Goal: Navigation & Orientation: Go to known website

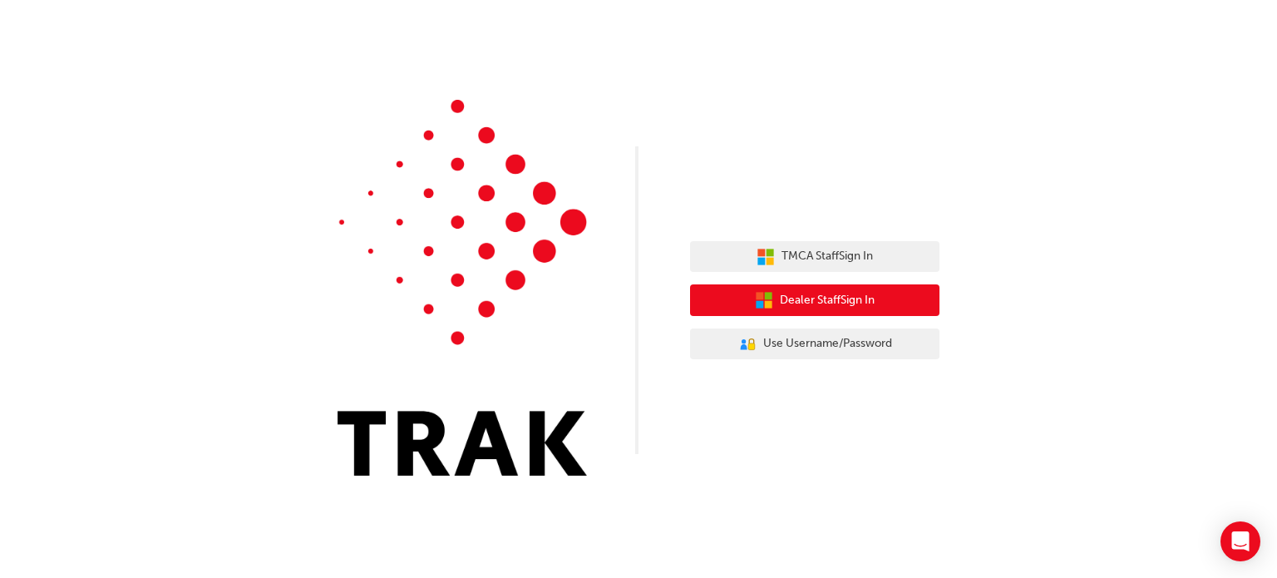
click at [861, 298] on span "Dealer Staff Sign In" at bounding box center [827, 300] width 95 height 19
click at [891, 310] on button "Dealer Staff Sign In" at bounding box center [814, 300] width 249 height 32
click at [710, 301] on button "Dealer Staff Sign In" at bounding box center [814, 300] width 249 height 32
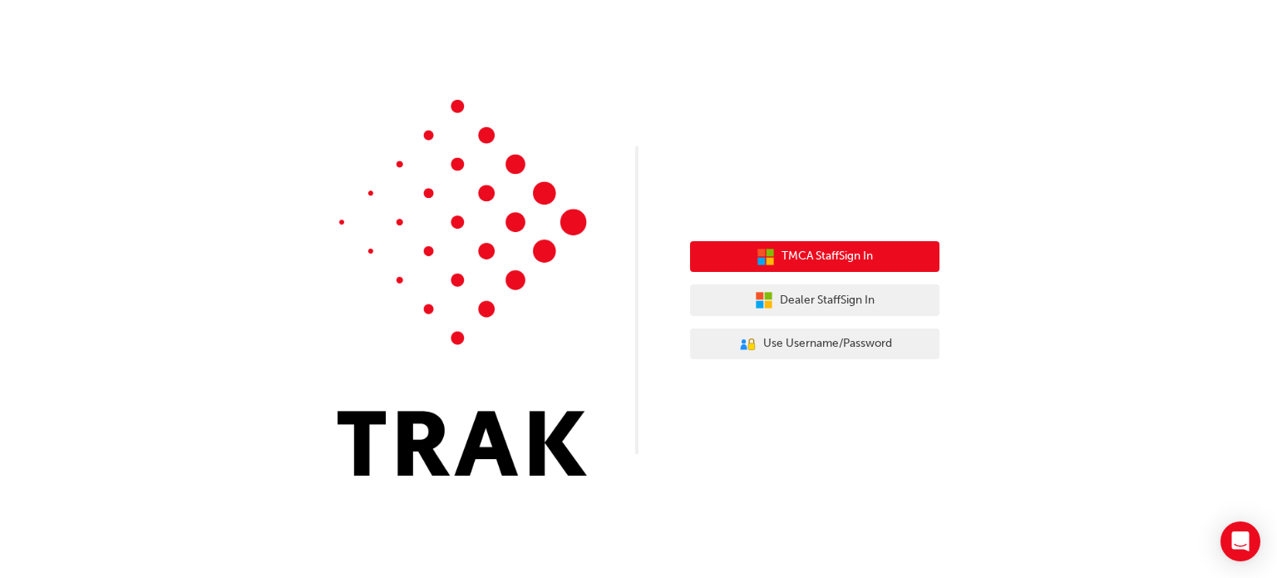
click at [881, 269] on button "TMCA Staff Sign In" at bounding box center [814, 257] width 249 height 32
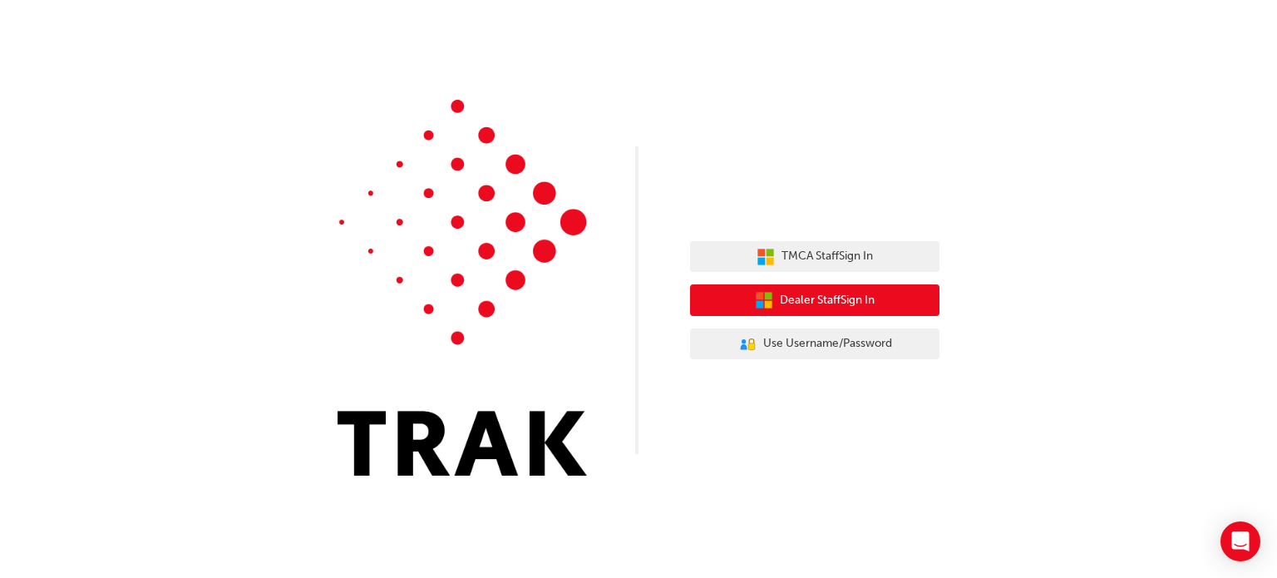
click at [823, 312] on button "Dealer Staff Sign In" at bounding box center [814, 300] width 249 height 32
